Goal: Task Accomplishment & Management: Use online tool/utility

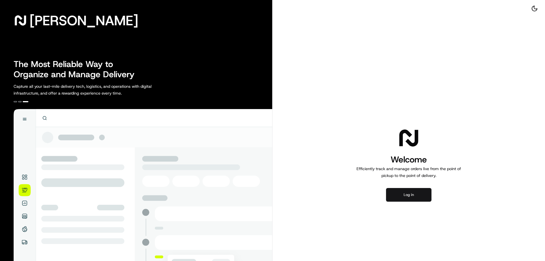
click at [402, 191] on button "Log in" at bounding box center [408, 195] width 45 height 14
